Goal: Transaction & Acquisition: Purchase product/service

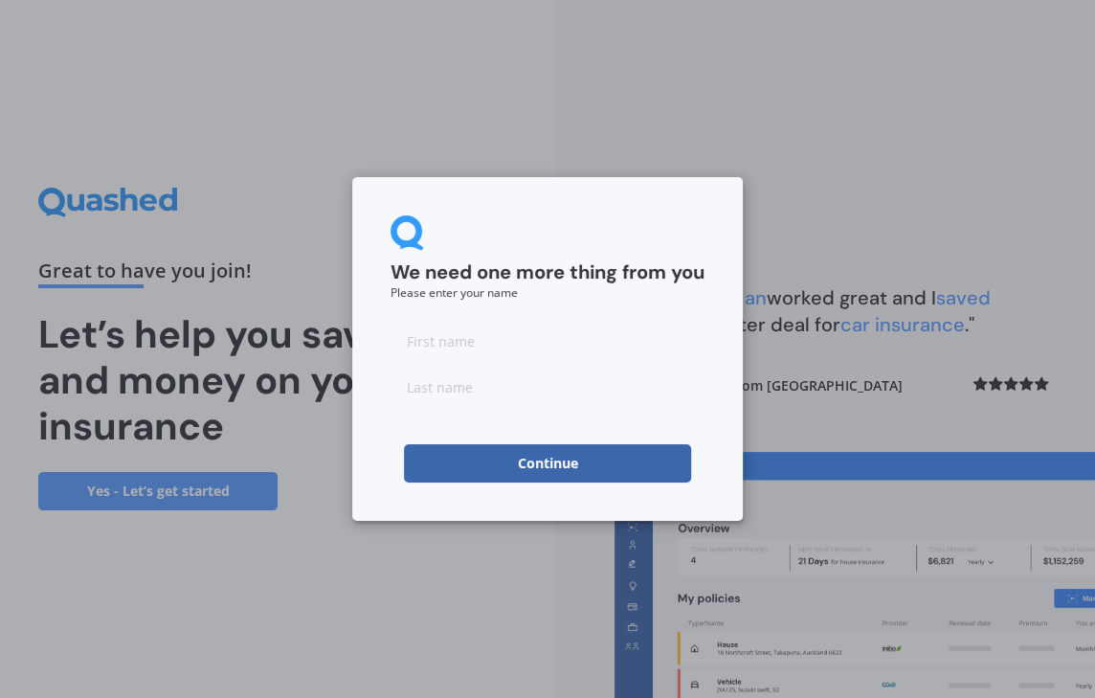
click at [483, 355] on input at bounding box center [548, 341] width 314 height 38
type input "r"
type input "[PERSON_NAME]"
click at [538, 459] on button "Continue" at bounding box center [547, 463] width 287 height 38
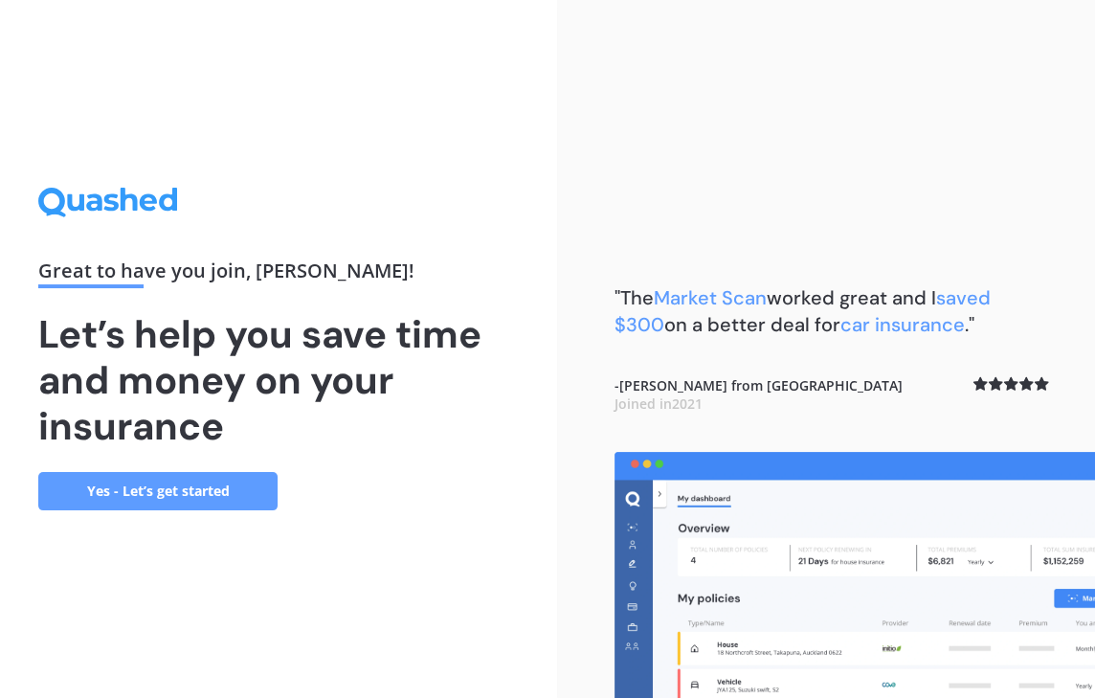
click at [143, 490] on link "Yes - Let’s get started" at bounding box center [157, 491] width 239 height 38
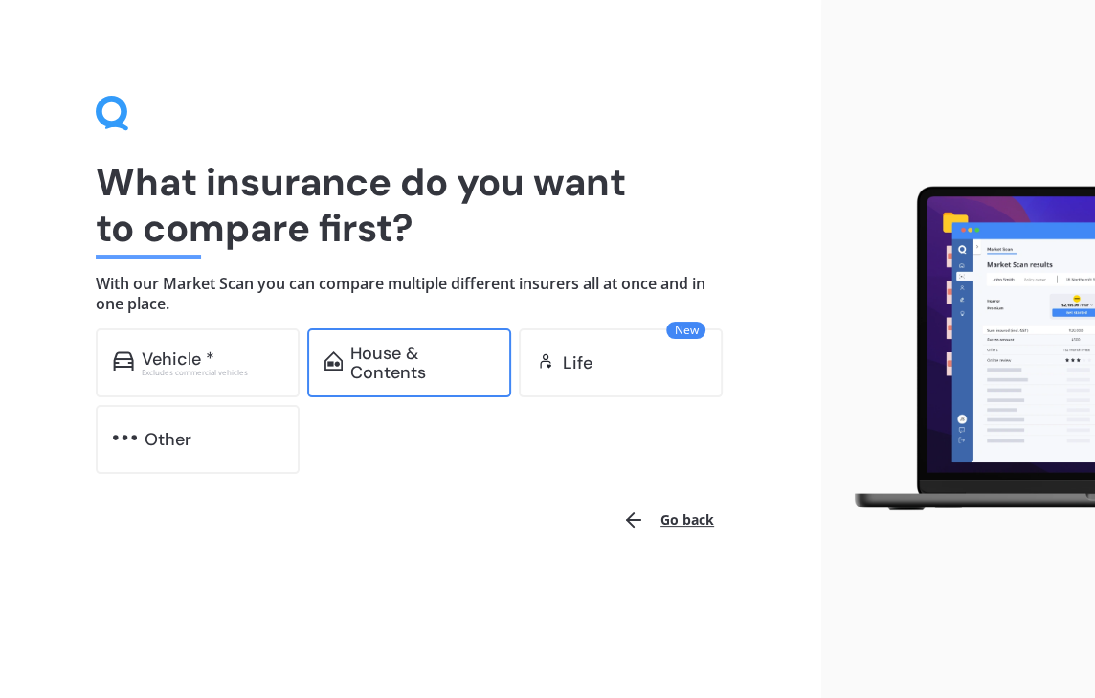
click at [417, 368] on div "House & Contents" at bounding box center [422, 363] width 144 height 38
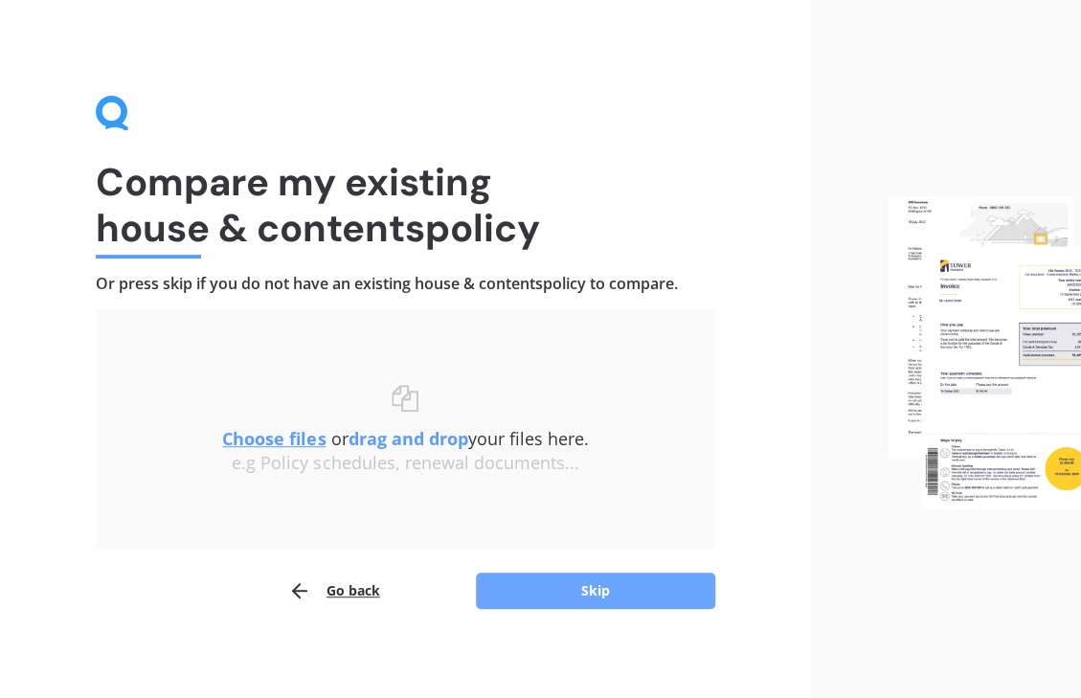
click at [632, 592] on button "Skip" at bounding box center [595, 591] width 239 height 36
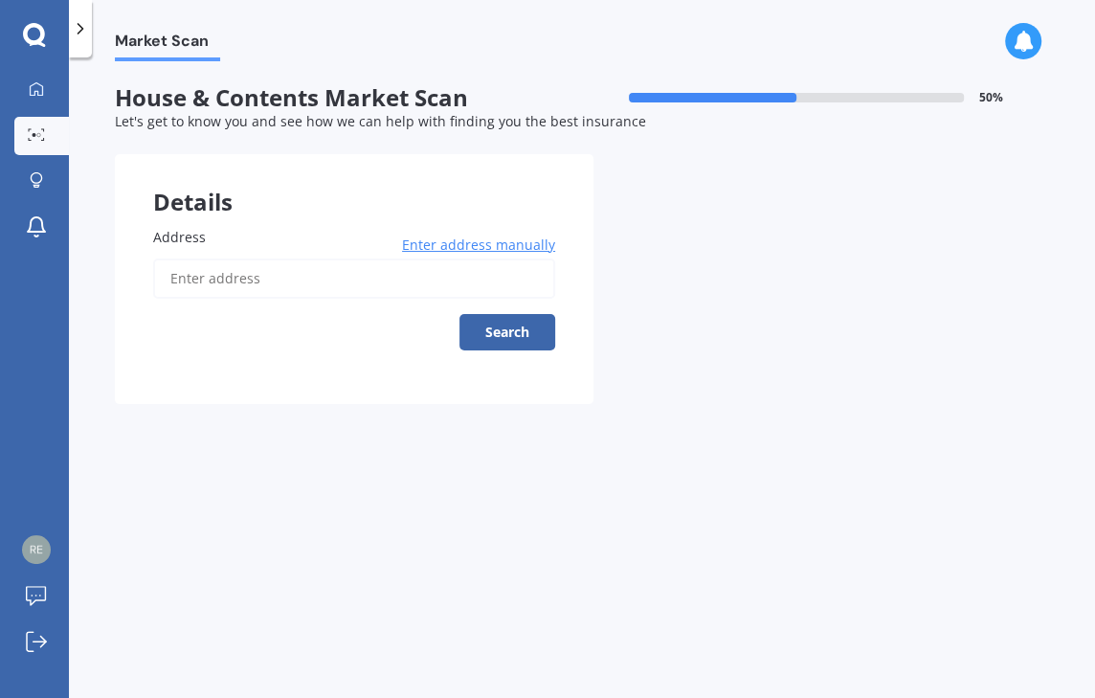
click at [207, 267] on input "Address" at bounding box center [354, 278] width 402 height 40
type input "[STREET_ADDRESS]"
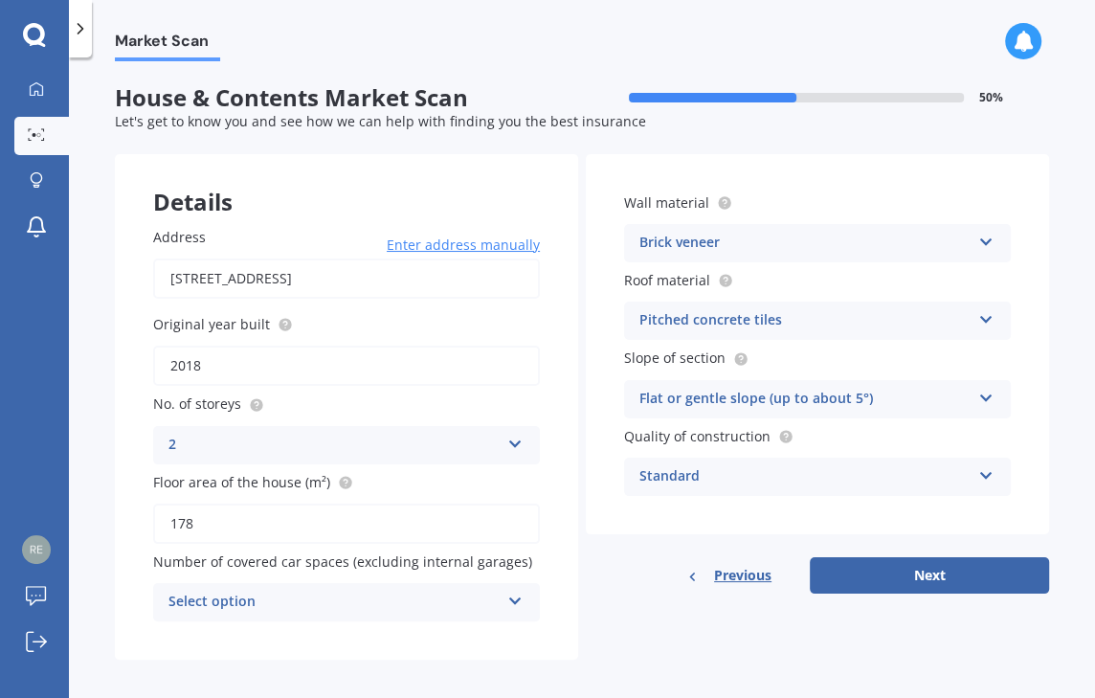
click at [492, 451] on div "2" at bounding box center [333, 445] width 331 height 23
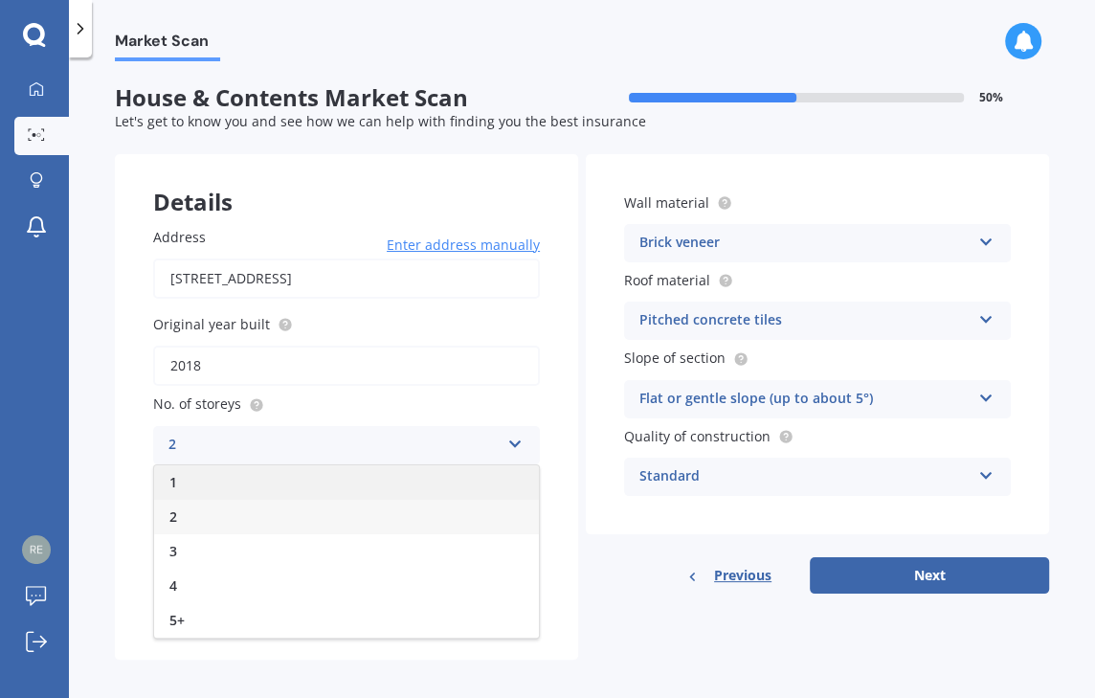
click at [359, 484] on div "1" at bounding box center [346, 482] width 385 height 34
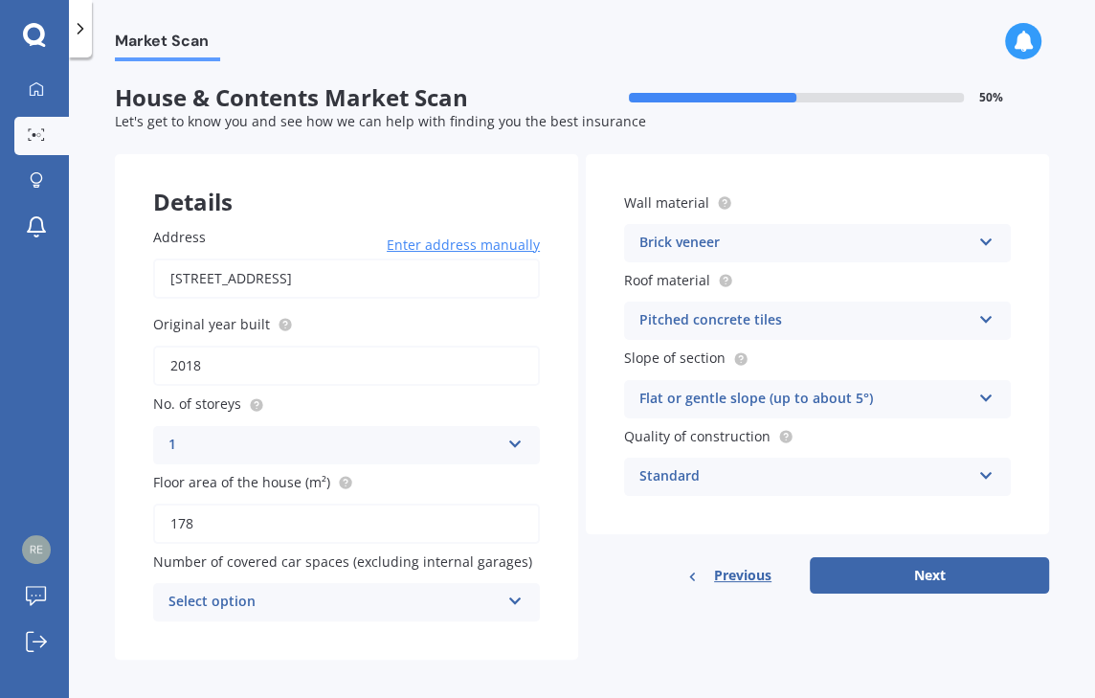
click at [364, 655] on div "Address [STREET_ADDRESS] Enter address manually Search Original year built 2018…" at bounding box center [346, 424] width 463 height 471
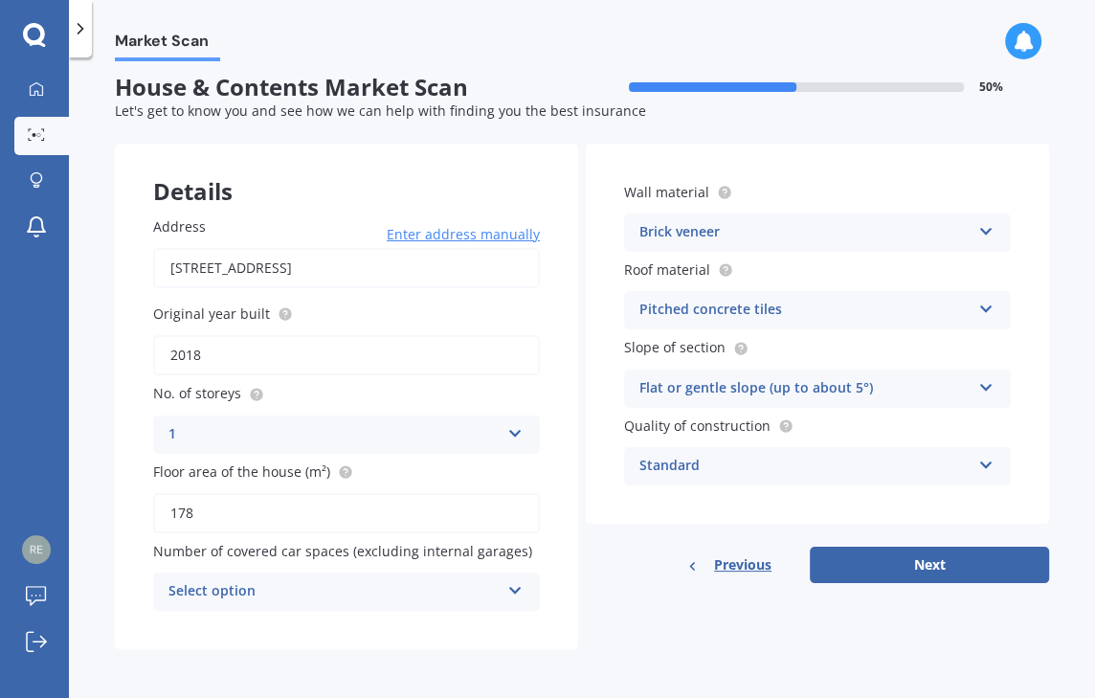
click at [473, 584] on div "Select option" at bounding box center [333, 591] width 331 height 23
click at [630, 593] on div "Details Address [STREET_ADDRESS] Enter address manually Search Original year bu…" at bounding box center [582, 396] width 934 height 505
click at [877, 573] on button "Next" at bounding box center [929, 565] width 239 height 36
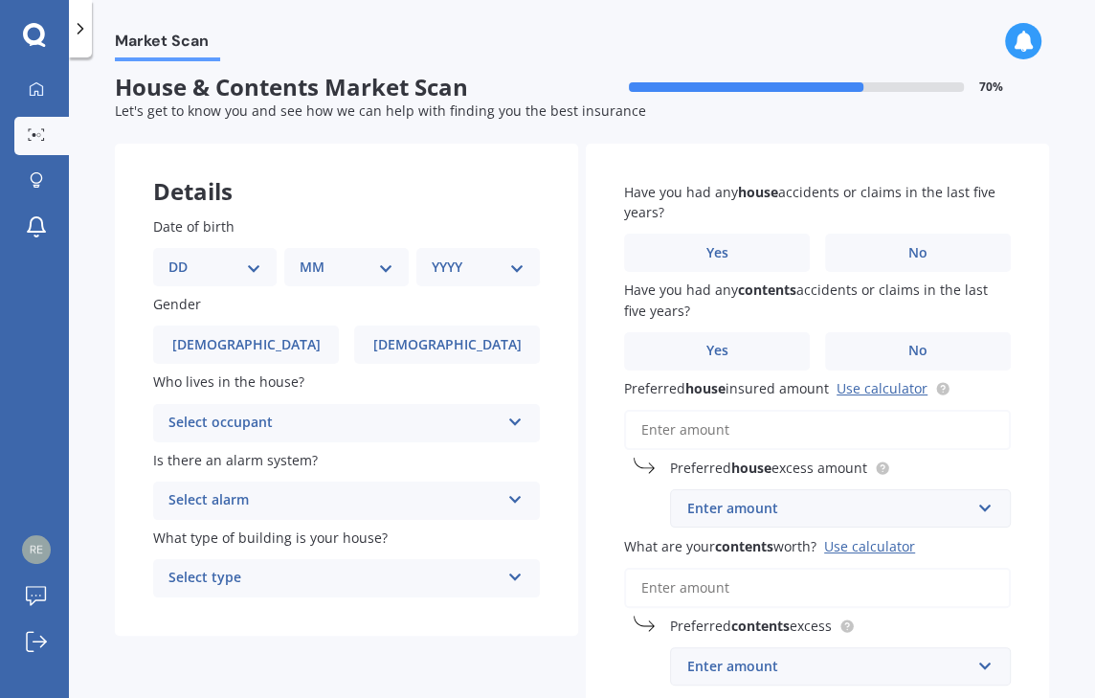
scroll to position [0, 0]
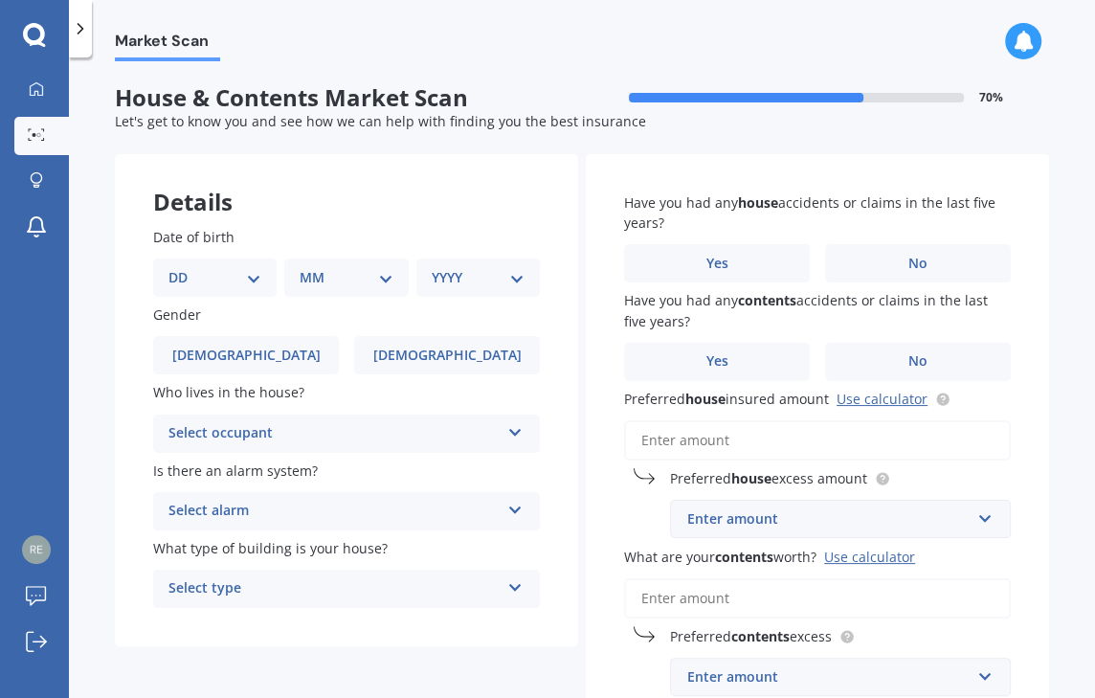
click at [248, 297] on div "Date of birth DD 01 02 03 04 05 06 07 08 09 10 11 12 13 14 15 16 17 18 19 20 21…" at bounding box center [346, 418] width 463 height 458
click at [242, 282] on select "DD 01 02 03 04 05 06 07 08 09 10 11 12 13 14 15 16 17 18 19 20 21 22 23 24 25 2…" at bounding box center [214, 277] width 93 height 21
select select "25"
click at [183, 267] on select "DD 01 02 03 04 05 06 07 08 09 10 11 12 13 14 15 16 17 18 19 20 21 22 23 24 25 2…" at bounding box center [214, 277] width 93 height 21
click at [352, 281] on select "MM 01 02 03 04 05 06 07 08 09 10 11 12" at bounding box center [349, 277] width 85 height 21
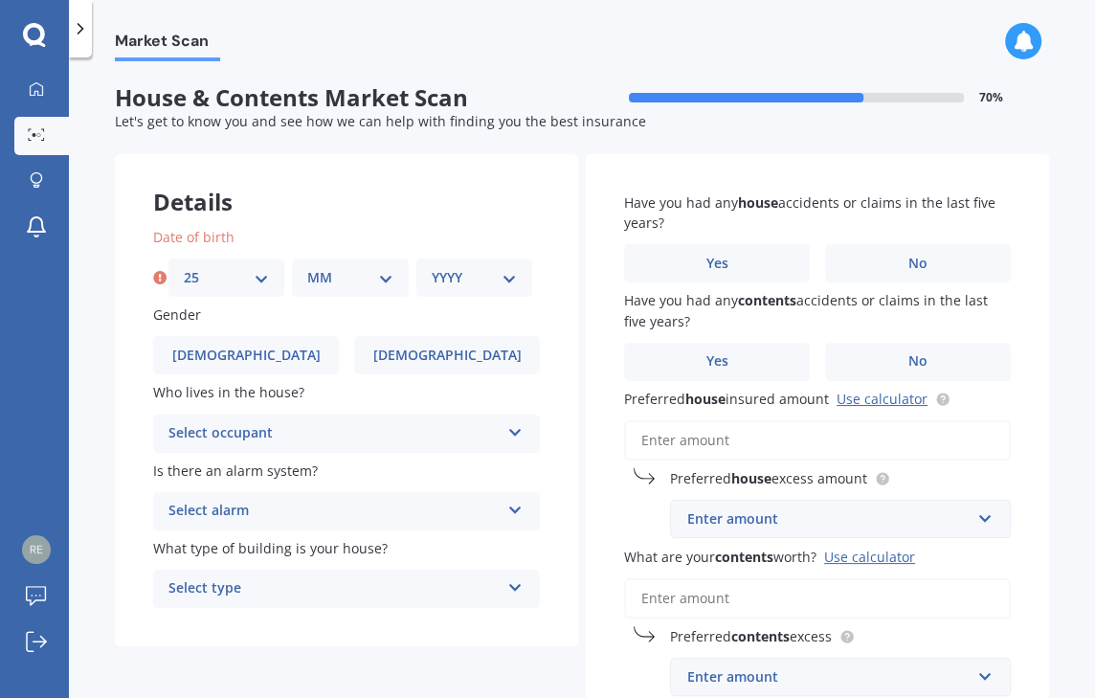
select select "05"
click at [307, 267] on select "MM 01 02 03 04 05 06 07 08 09 10 11 12" at bounding box center [349, 277] width 85 height 21
click at [473, 282] on select "YYYY 2009 2008 2007 2006 2005 2004 2003 2002 2001 2000 1999 1998 1997 1996 1995…" at bounding box center [474, 277] width 85 height 21
select select "1990"
click at [432, 267] on select "YYYY 2009 2008 2007 2006 2005 2004 2003 2002 2001 2000 1999 1998 1997 1996 1995…" at bounding box center [474, 277] width 85 height 21
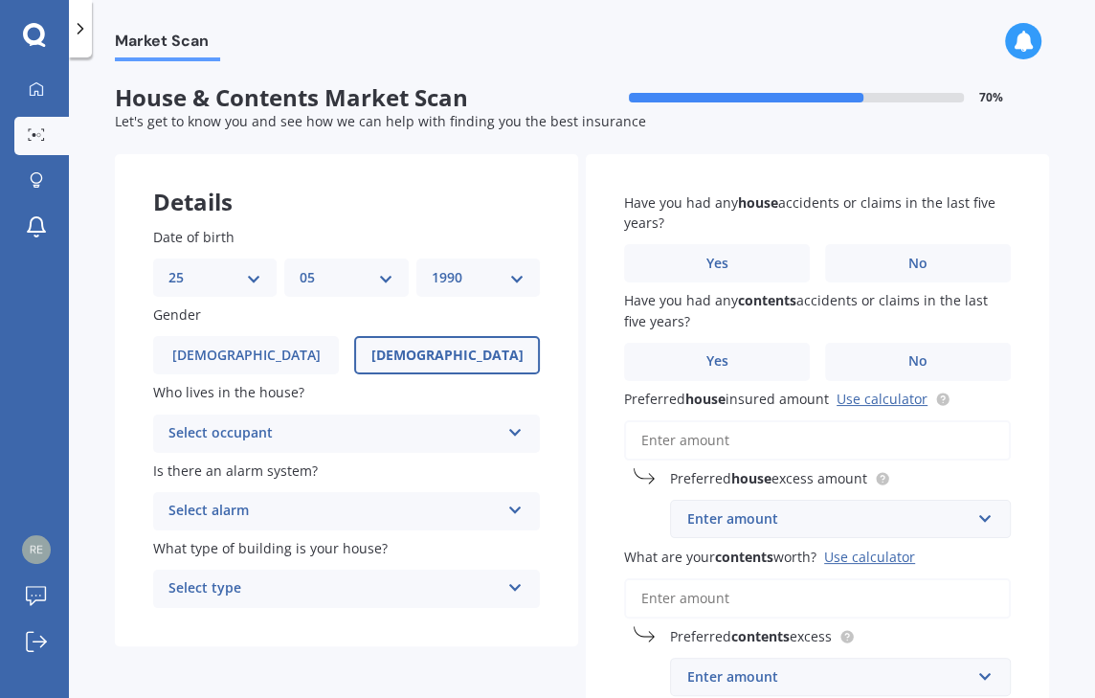
click at [416, 368] on label "[DEMOGRAPHIC_DATA]" at bounding box center [447, 355] width 186 height 38
click at [0, 0] on input "[DEMOGRAPHIC_DATA]" at bounding box center [0, 0] width 0 height 0
click at [370, 434] on div "Select occupant" at bounding box center [333, 433] width 331 height 23
click at [341, 473] on div "Owner" at bounding box center [346, 471] width 385 height 34
click at [310, 509] on div "Select alarm" at bounding box center [333, 511] width 331 height 23
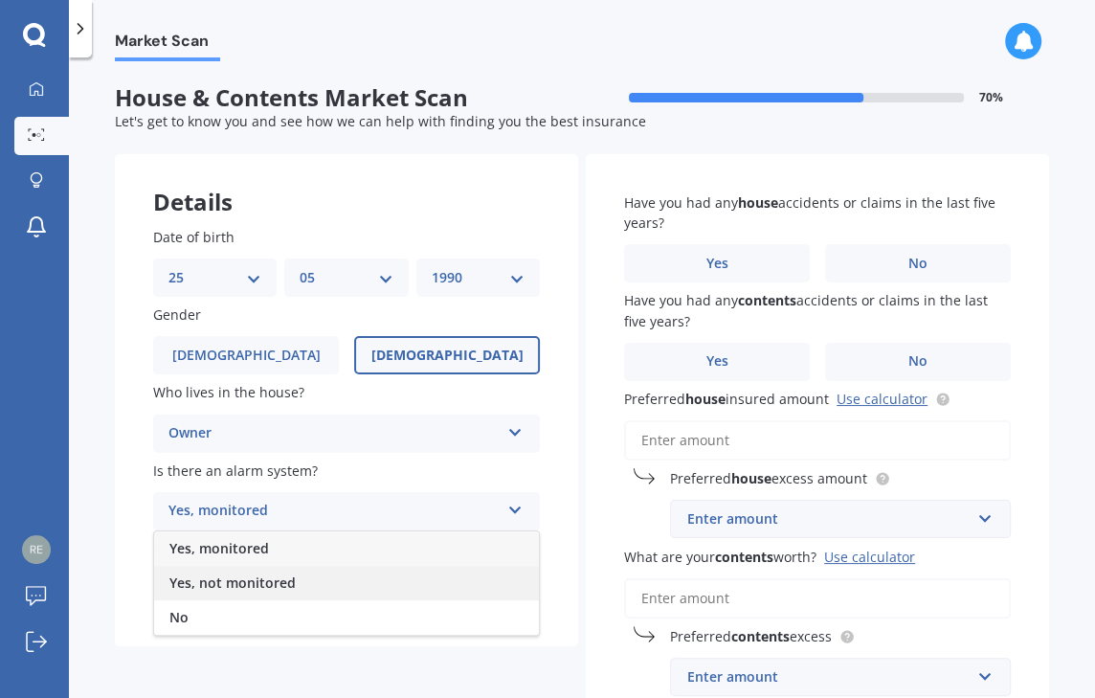
click at [294, 582] on div "Yes, not monitored" at bounding box center [346, 583] width 385 height 34
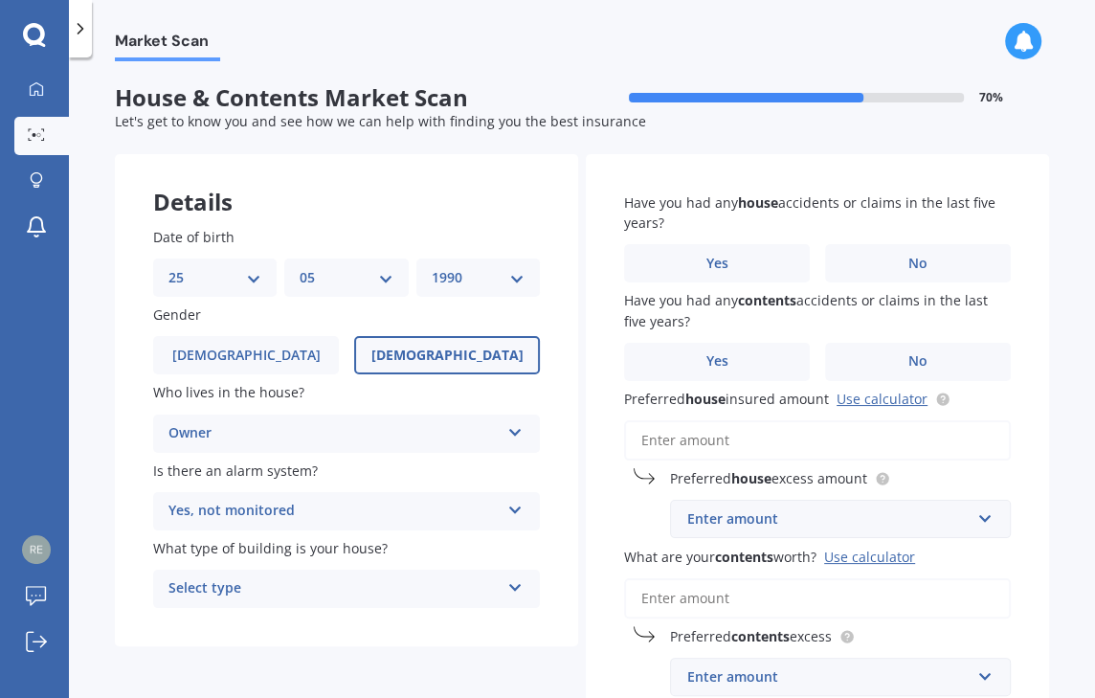
click at [339, 508] on div "Yes, not monitored" at bounding box center [333, 511] width 331 height 23
click at [268, 609] on div "No" at bounding box center [346, 617] width 385 height 34
click at [288, 583] on div "Select type" at bounding box center [333, 588] width 331 height 23
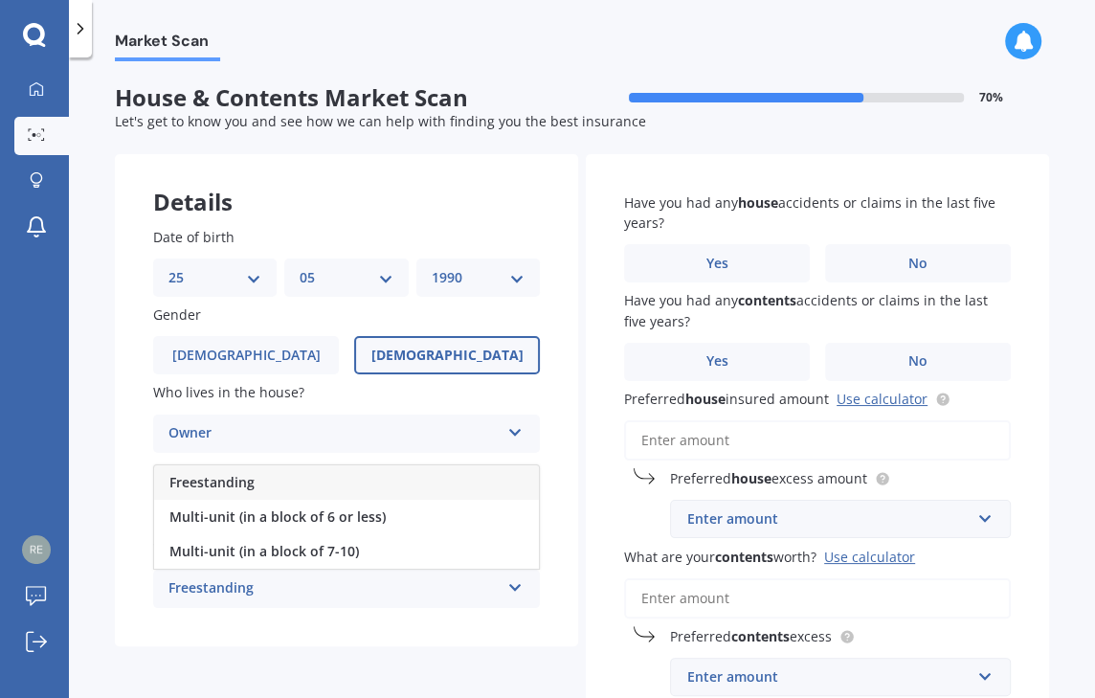
click at [307, 483] on div "Freestanding" at bounding box center [346, 482] width 385 height 34
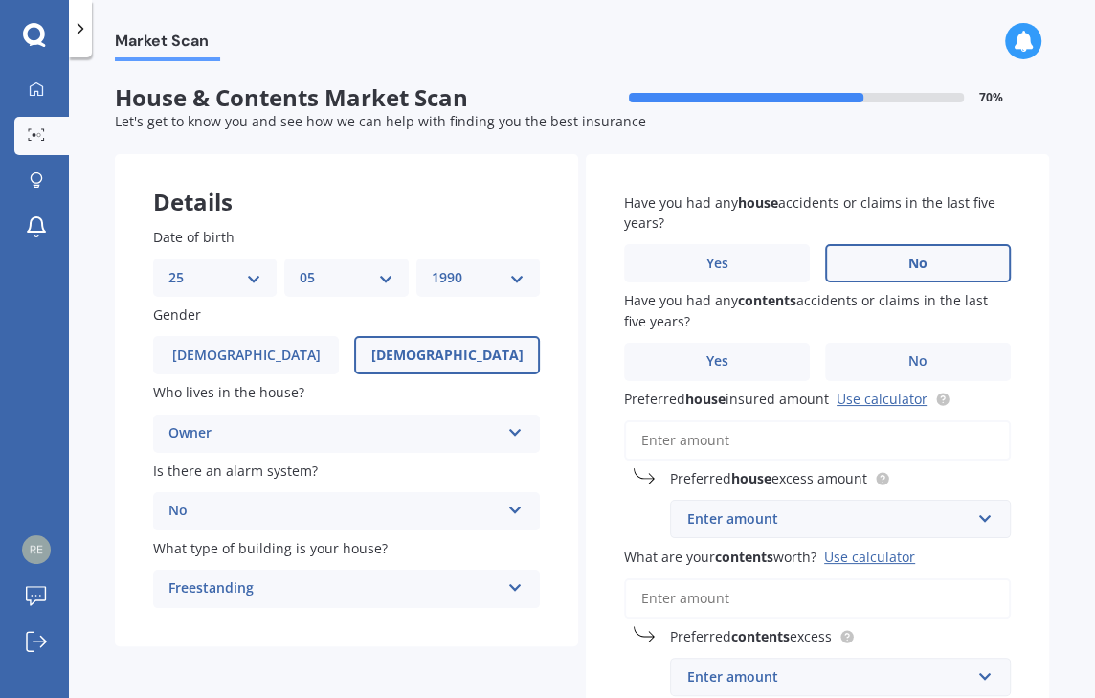
click at [862, 257] on label "No" at bounding box center [918, 263] width 186 height 38
click at [0, 0] on input "No" at bounding box center [0, 0] width 0 height 0
click at [882, 348] on label "No" at bounding box center [918, 362] width 186 height 38
click at [0, 0] on input "No" at bounding box center [0, 0] width 0 height 0
click at [888, 398] on link "Use calculator" at bounding box center [882, 399] width 91 height 18
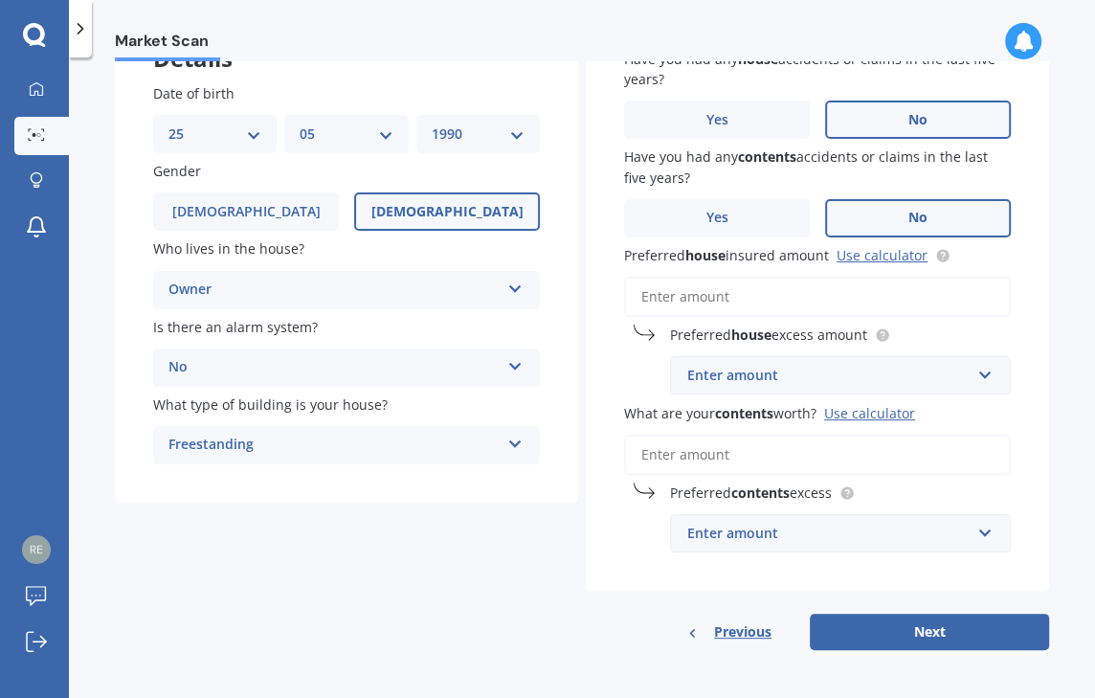
scroll to position [146, 0]
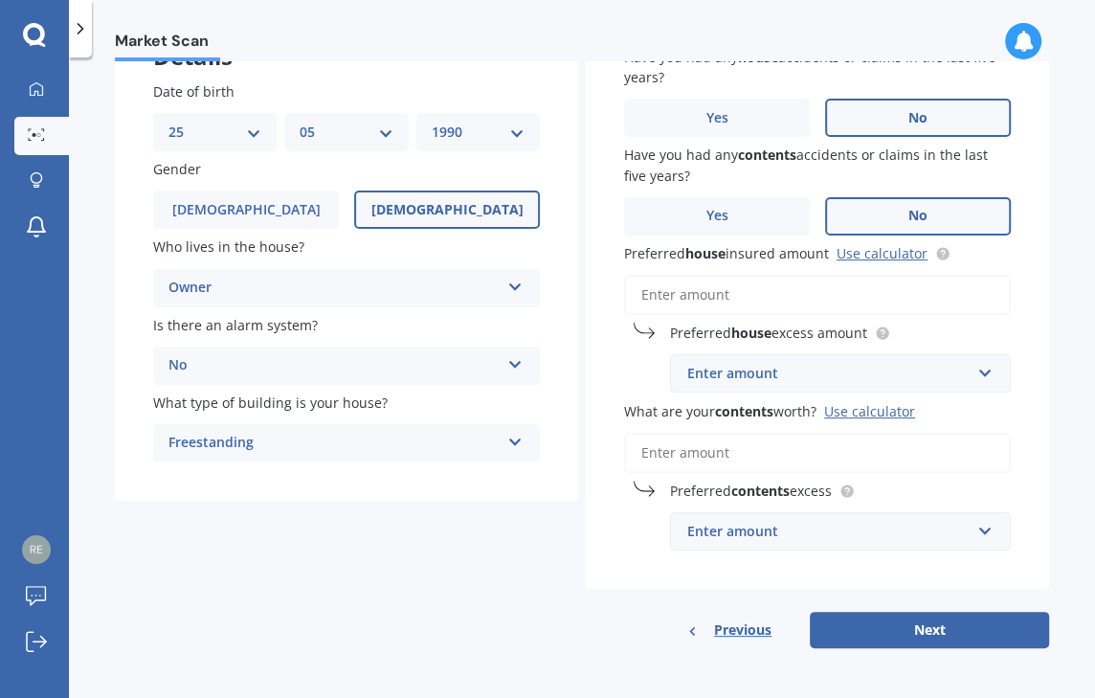
click at [716, 459] on input "What are your contents worth? Use calculator" at bounding box center [817, 453] width 387 height 40
click at [718, 296] on input "Preferred house insured amount Use calculator" at bounding box center [817, 295] width 387 height 40
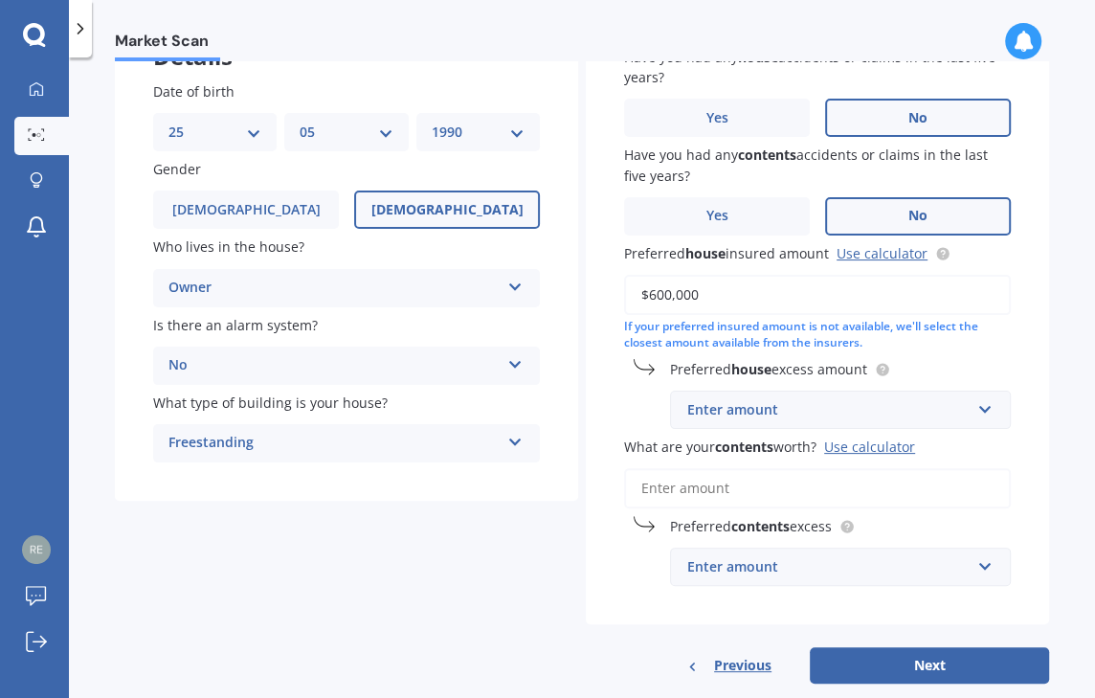
type input "$600,000"
click at [701, 476] on input "What are your contents worth? Use calculator" at bounding box center [817, 488] width 387 height 40
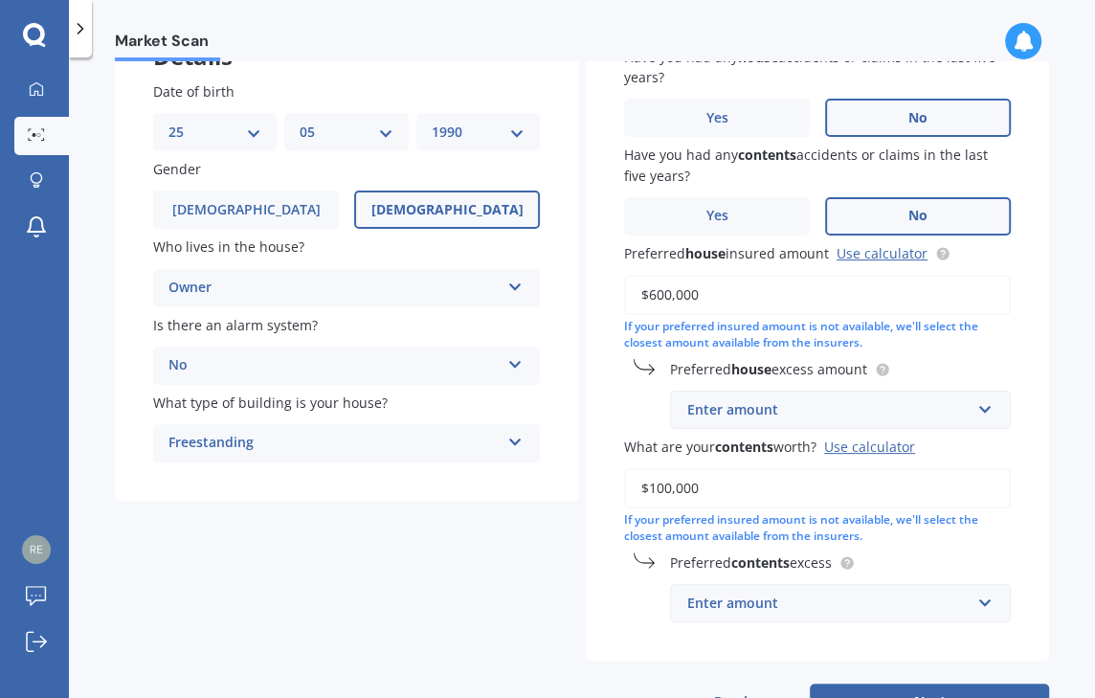
type input "$100,000"
click at [523, 575] on div "Details Date of birth DD 01 02 03 04 05 06 07 08 09 10 11 12 13 14 15 16 17 18 …" at bounding box center [582, 364] width 934 height 711
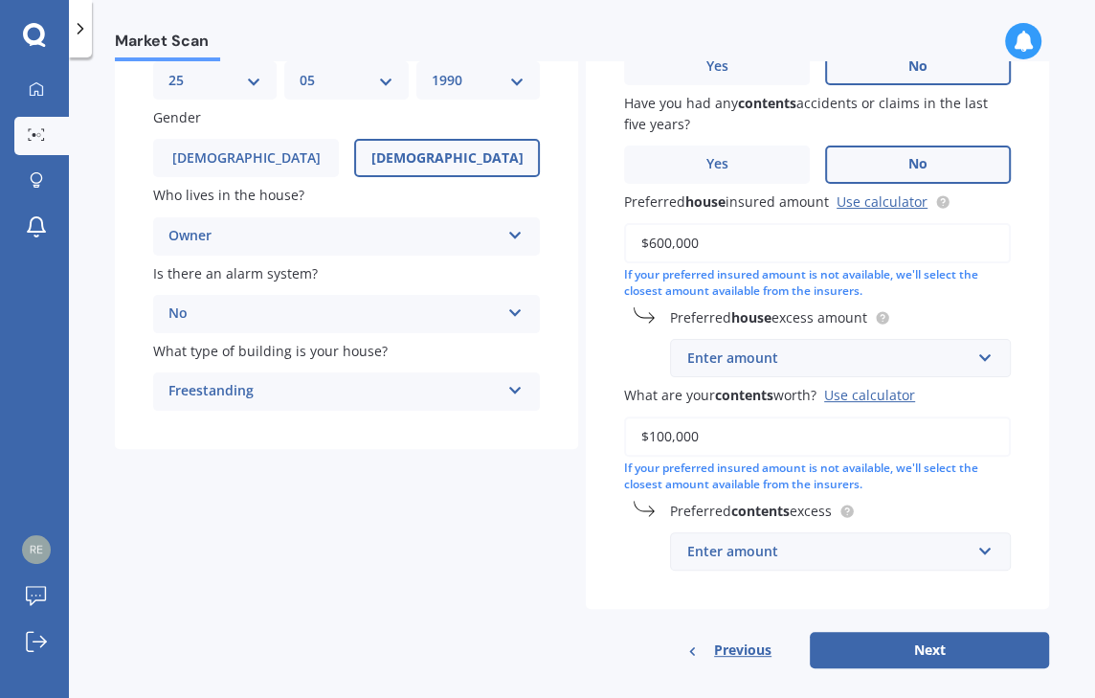
scroll to position [217, 0]
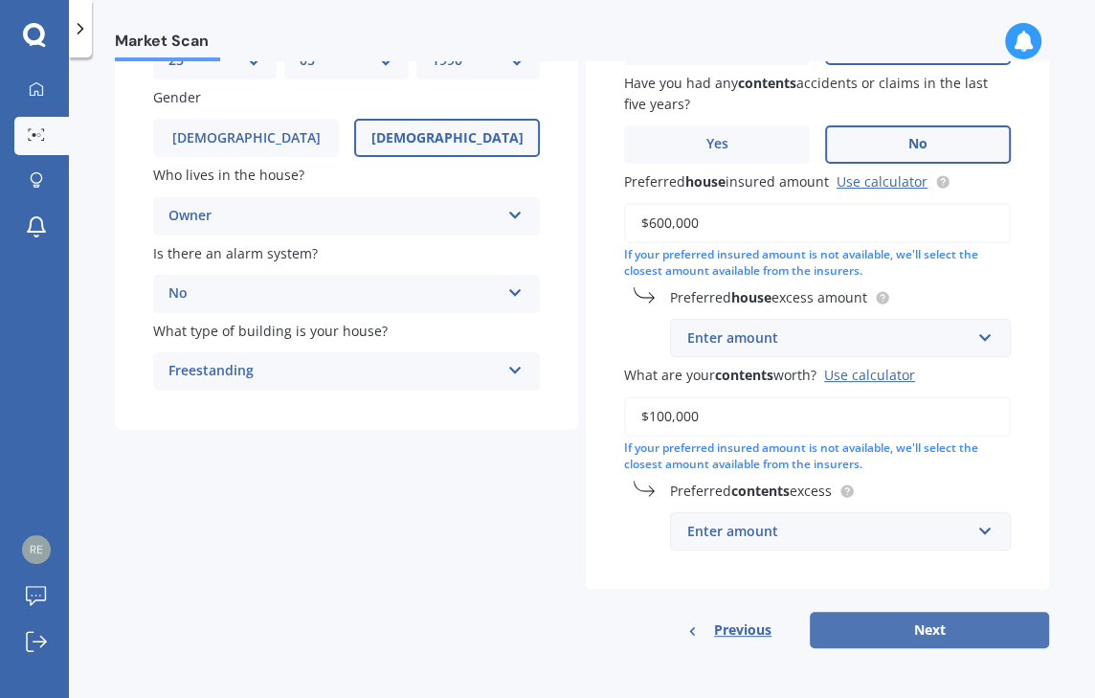
click at [970, 626] on button "Next" at bounding box center [929, 630] width 239 height 36
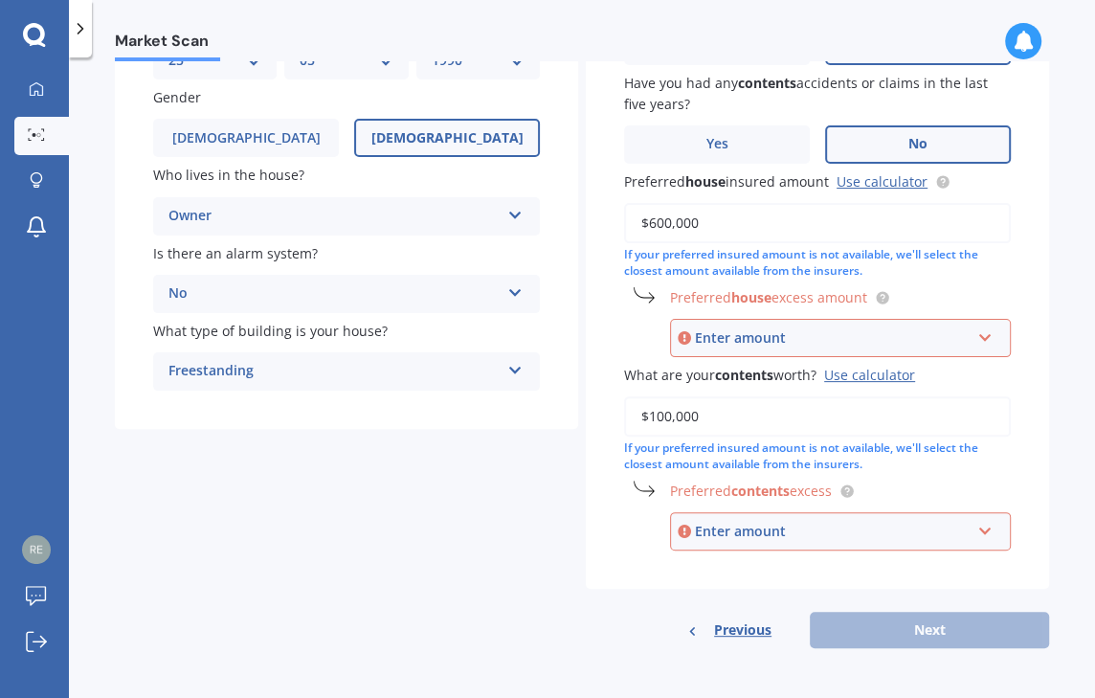
click at [804, 346] on div "Enter amount" at bounding box center [833, 337] width 276 height 21
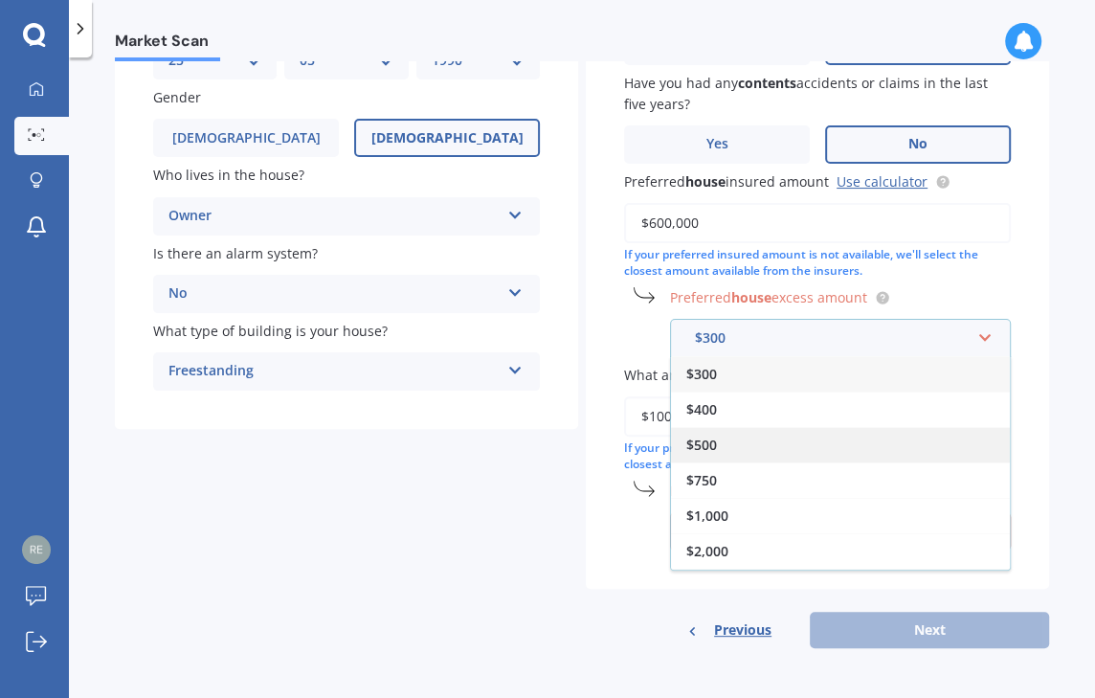
click at [739, 450] on div "$500" at bounding box center [840, 444] width 339 height 35
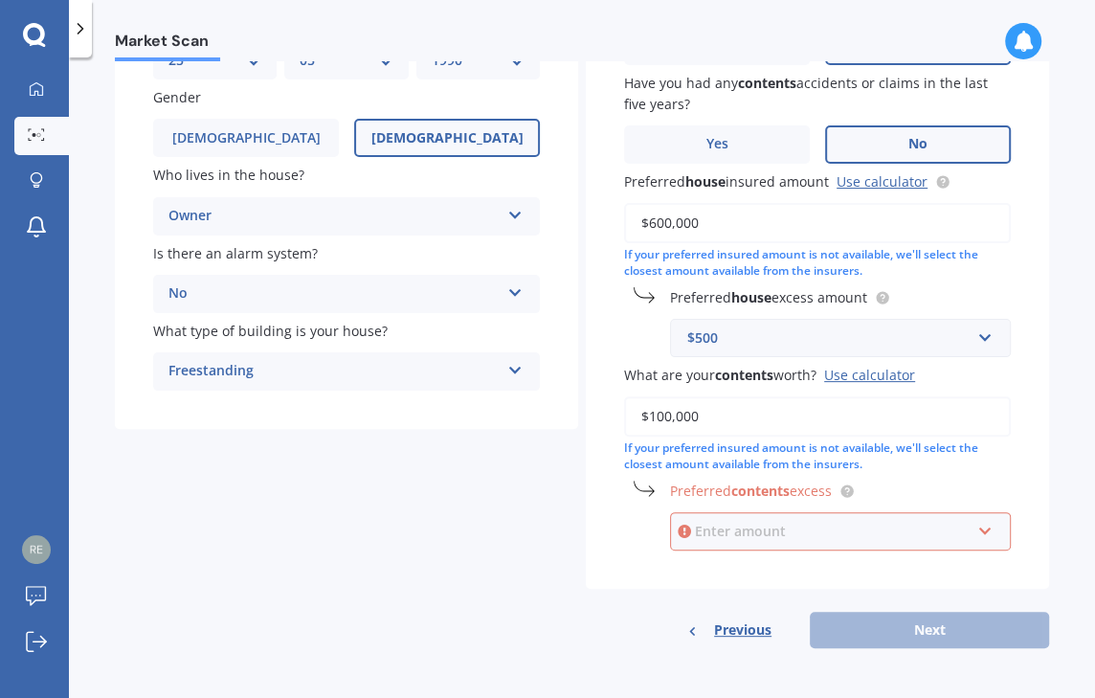
click at [754, 524] on div "Enter amount $250 $300 $400 $500 $750 $1,000 $2,000" at bounding box center [840, 531] width 341 height 38
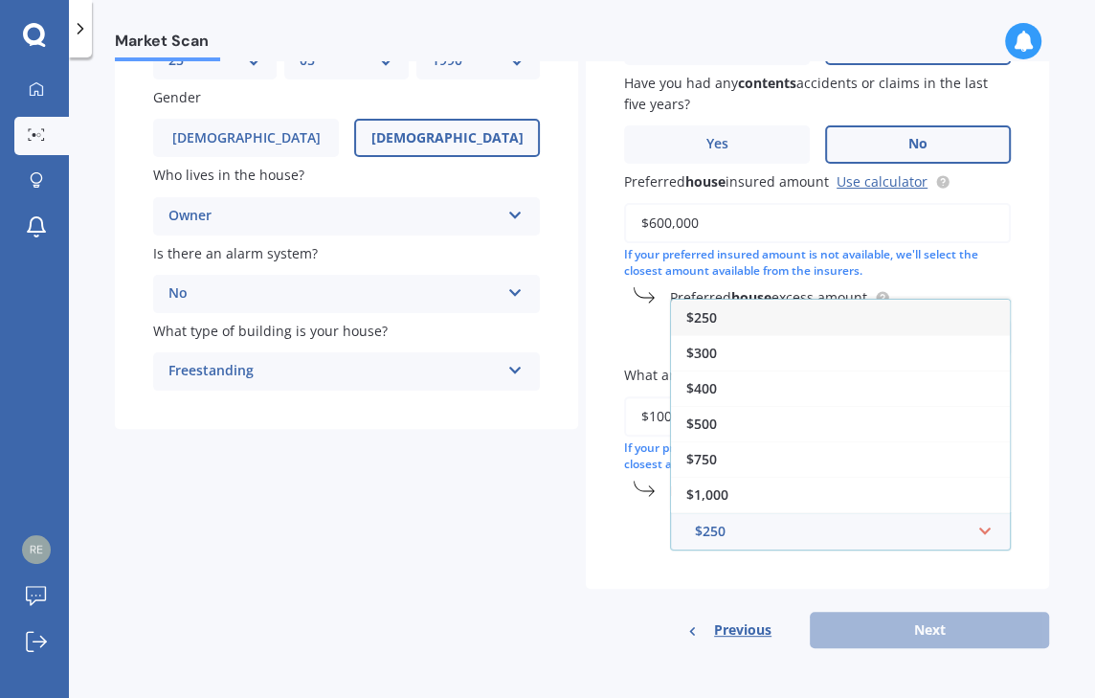
click at [782, 322] on div "$250" at bounding box center [840, 317] width 339 height 35
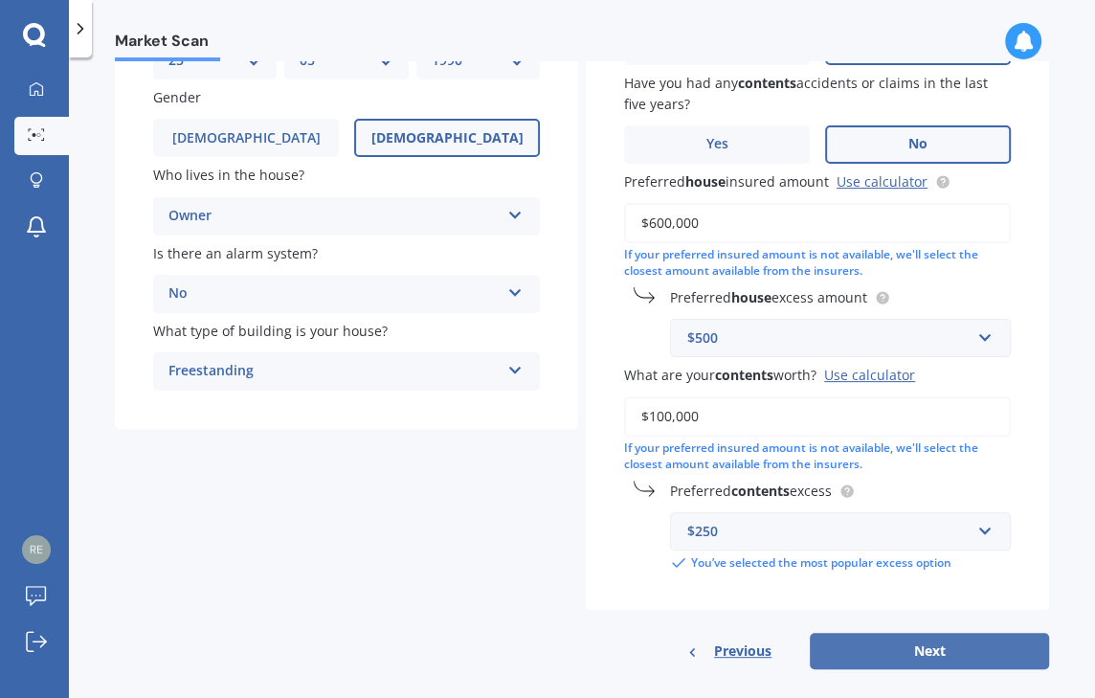
click at [907, 659] on button "Next" at bounding box center [929, 651] width 239 height 36
select select "25"
select select "05"
select select "1990"
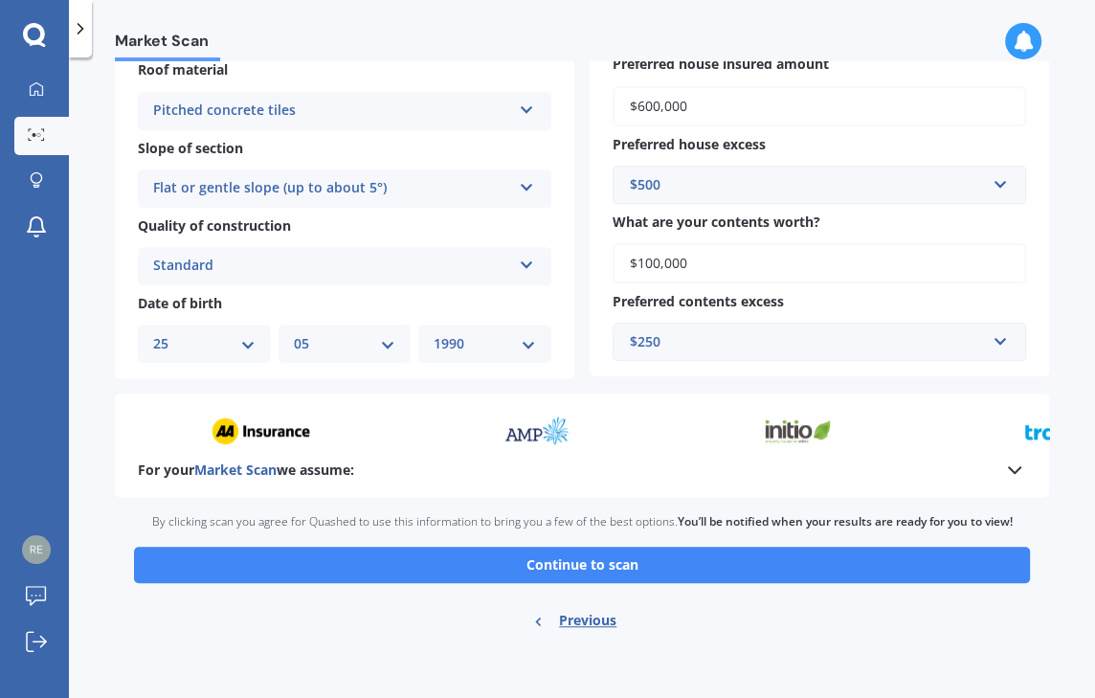
scroll to position [584, 0]
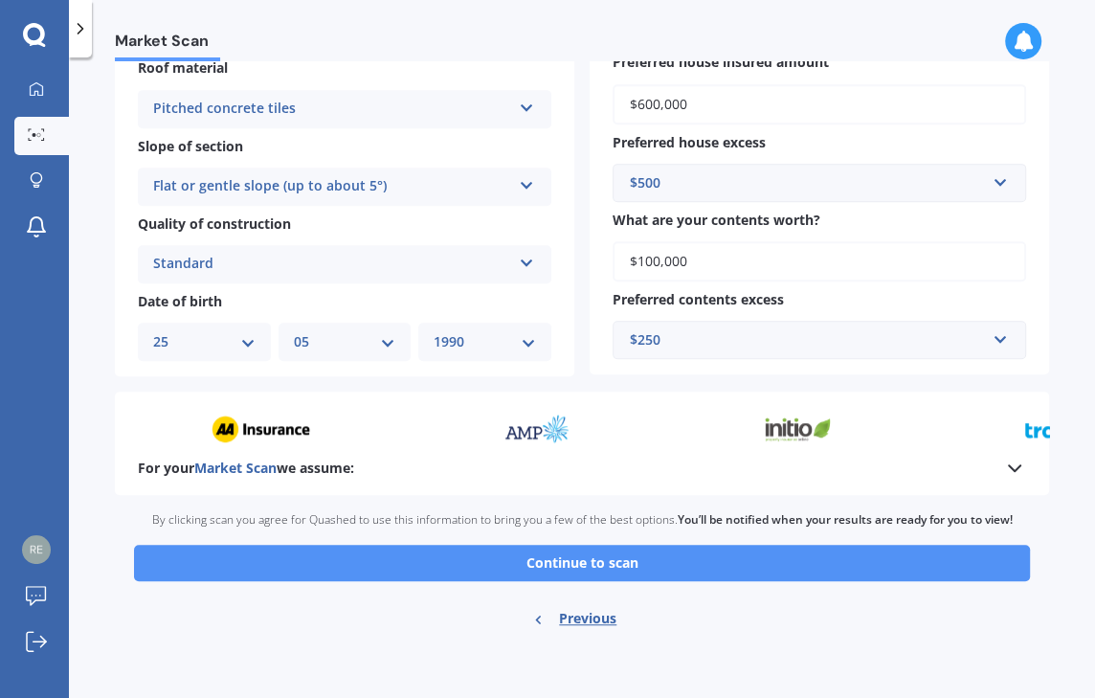
click at [603, 569] on button "Continue to scan" at bounding box center [582, 563] width 896 height 36
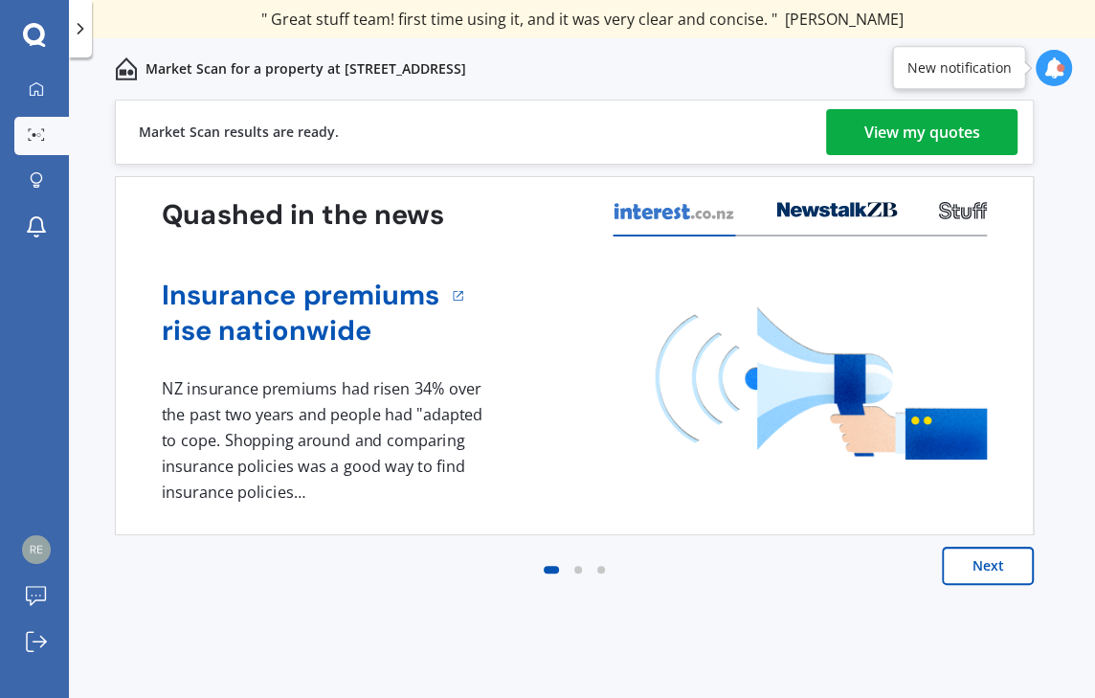
click at [911, 137] on div "View my quotes" at bounding box center [922, 132] width 116 height 46
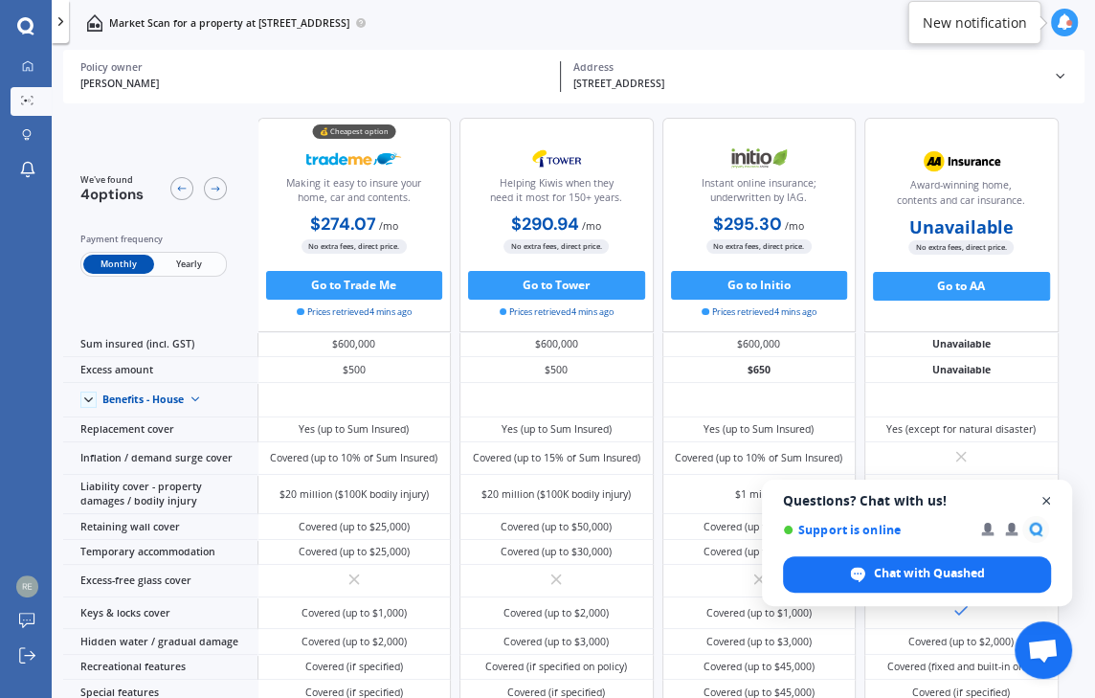
click at [1048, 501] on span "Open chat" at bounding box center [1047, 501] width 24 height 24
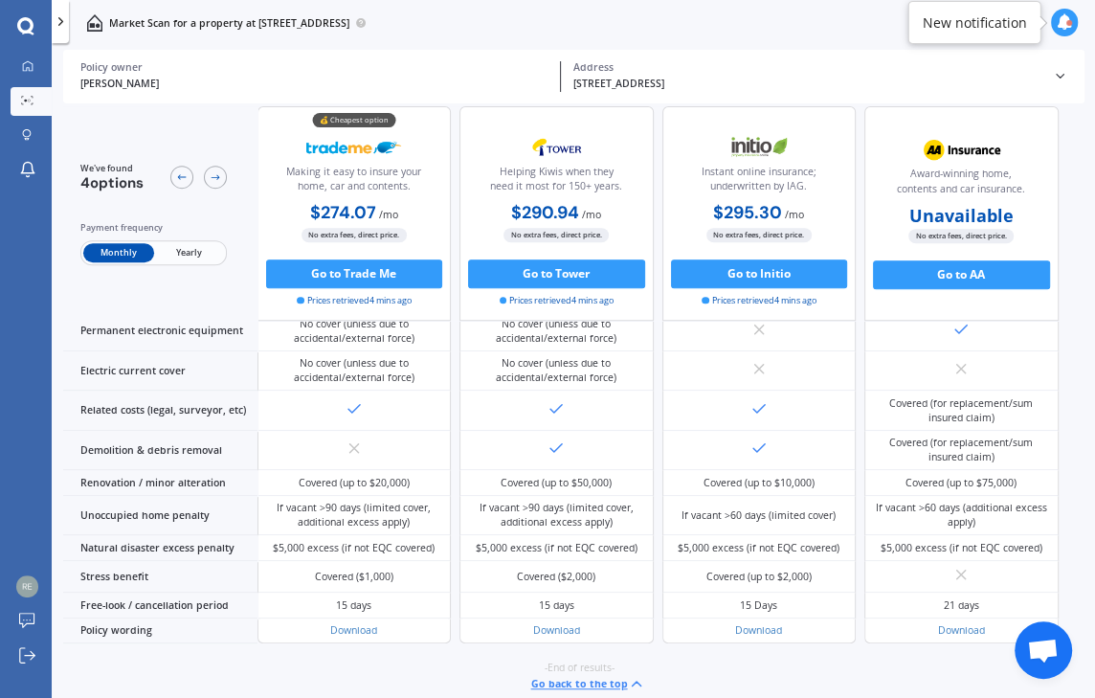
scroll to position [667, 0]
